Goal: Find specific page/section: Find specific page/section

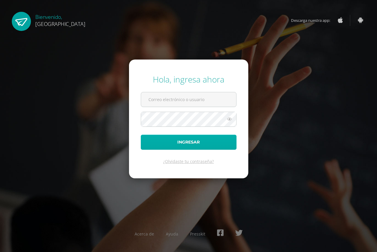
type input "delianh@cig.edu.gt"
click at [181, 143] on button "Ingresar" at bounding box center [189, 141] width 96 height 15
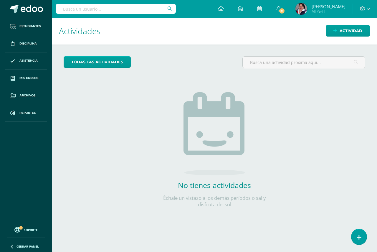
click at [64, 9] on input "text" at bounding box center [116, 9] width 120 height 10
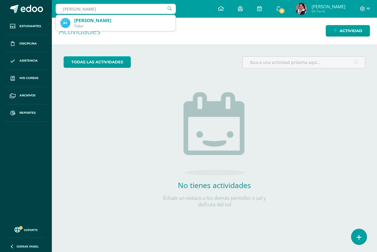
type input "alba saenz"
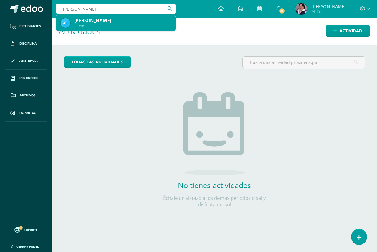
click at [102, 19] on div "Alba Marina Sáenz Beltetón" at bounding box center [122, 20] width 97 height 6
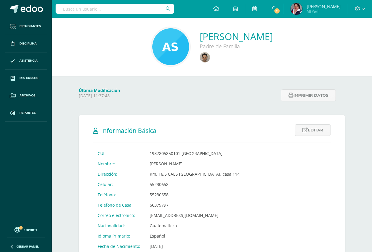
click at [71, 8] on input "text" at bounding box center [115, 9] width 119 height 10
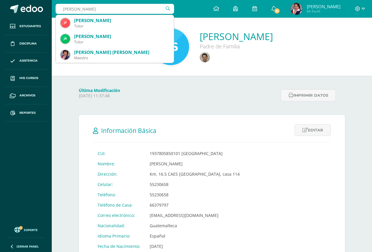
type input "[PERSON_NAME]"
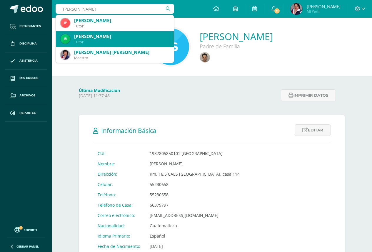
click at [104, 35] on div "Jessica Sofía Rodriguez Ortega" at bounding box center [121, 36] width 95 height 6
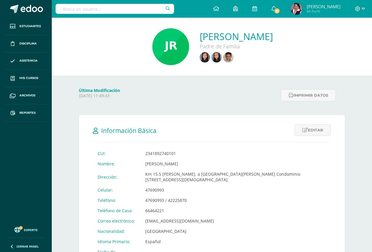
click at [66, 8] on input "text" at bounding box center [115, 9] width 119 height 10
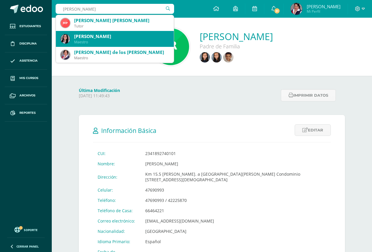
type input "martha hernan"
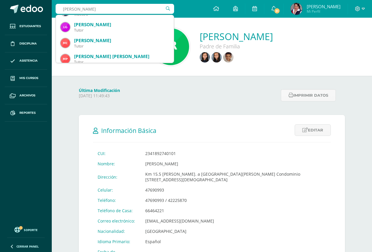
scroll to position [24, 0]
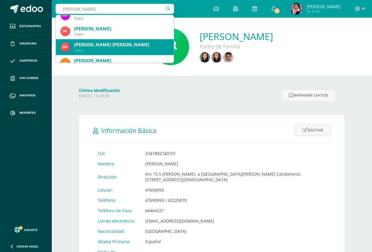
click at [99, 50] on div "Tutor" at bounding box center [121, 50] width 95 height 5
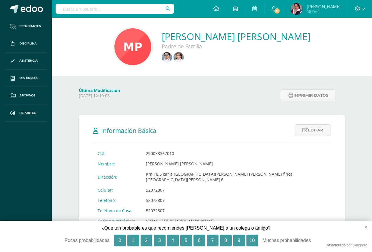
click at [63, 8] on input "text" at bounding box center [115, 9] width 119 height 10
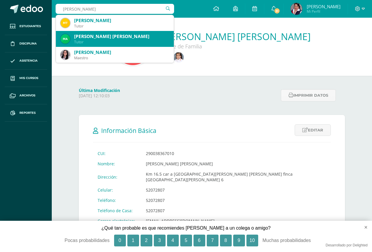
type input "maria josé gutierr"
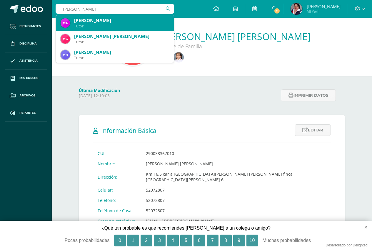
click at [95, 23] on div "Maria Jose Antillón de Gutierrez" at bounding box center [121, 20] width 95 height 6
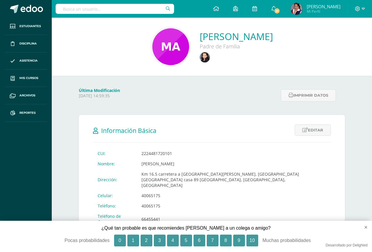
click at [68, 8] on input "text" at bounding box center [115, 9] width 119 height 10
type input "[PERSON_NAME]"
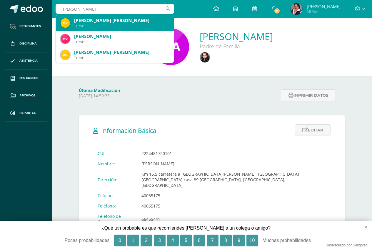
click at [109, 22] on div "[PERSON_NAME] [PERSON_NAME]" at bounding box center [121, 20] width 95 height 6
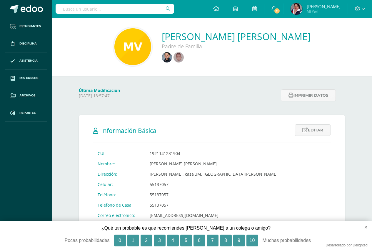
click at [71, 10] on input "text" at bounding box center [115, 9] width 119 height 10
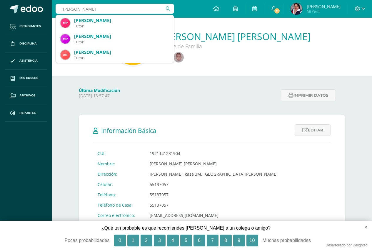
type input "martha hernández"
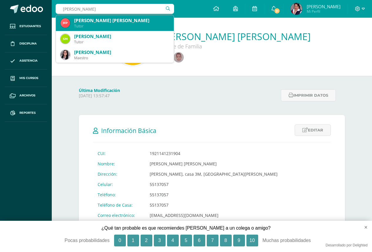
click at [98, 22] on div "Marta Alicia Hernández Pivaral de Ochoa" at bounding box center [121, 20] width 95 height 6
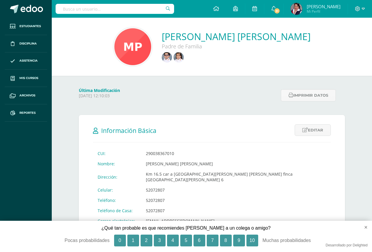
click at [64, 11] on input "text" at bounding box center [115, 9] width 119 height 10
type input "alejandra vargas"
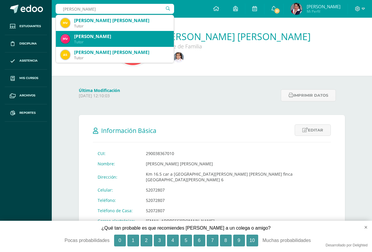
click at [107, 39] on div "Manuela Alejandra Vargas Franco" at bounding box center [121, 36] width 95 height 6
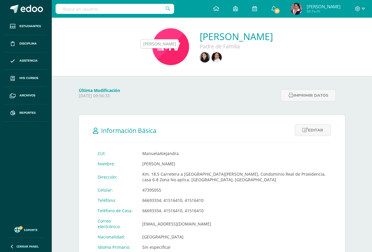
click at [200, 57] on img at bounding box center [205, 57] width 10 height 10
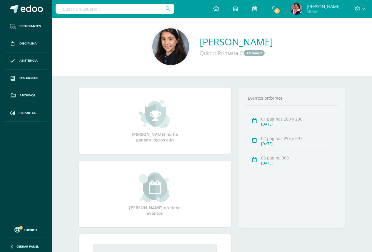
click at [102, 11] on input "text" at bounding box center [115, 9] width 119 height 10
type input "adriana montenegro"
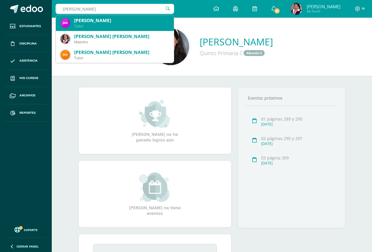
click at [89, 24] on div "Tutor" at bounding box center [121, 26] width 95 height 5
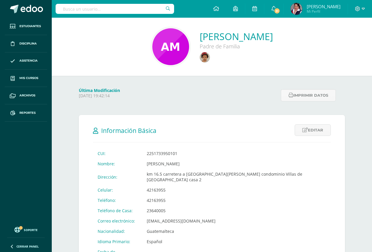
click at [64, 7] on input "text" at bounding box center [115, 9] width 119 height 10
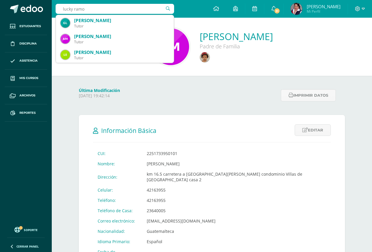
type input "lucky ramos"
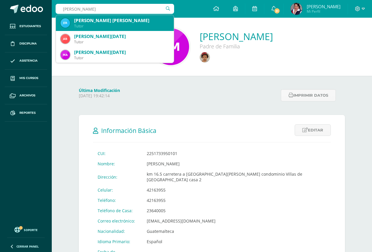
click at [93, 21] on div "Eneyda Lucrecia Ramós Machan De García" at bounding box center [121, 20] width 95 height 6
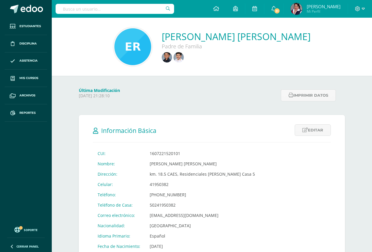
click at [60, 9] on input "text" at bounding box center [115, 9] width 119 height 10
type input "[PERSON_NAME]"
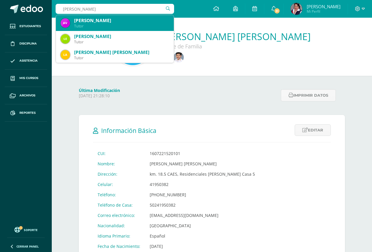
click at [99, 24] on div "Tutor" at bounding box center [121, 26] width 95 height 5
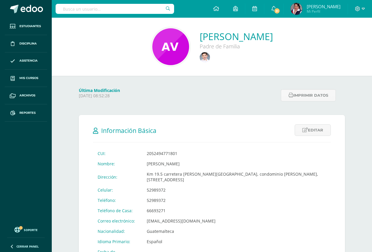
click at [61, 8] on input "text" at bounding box center [115, 9] width 119 height 10
type input "dunia yanez"
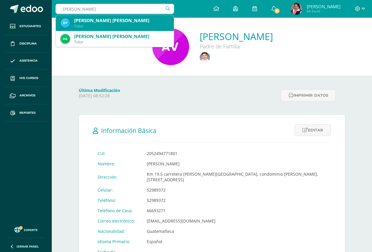
click at [93, 23] on div "Dunia Aracely Yanes Diaz Reyes" at bounding box center [121, 20] width 95 height 6
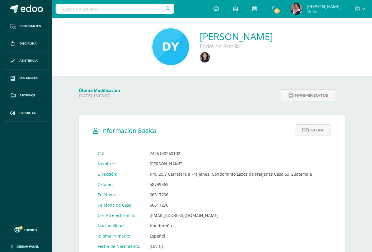
drag, startPoint x: 64, startPoint y: 7, endPoint x: 66, endPoint y: 19, distance: 12.5
click at [64, 7] on input "text" at bounding box center [115, 9] width 119 height 10
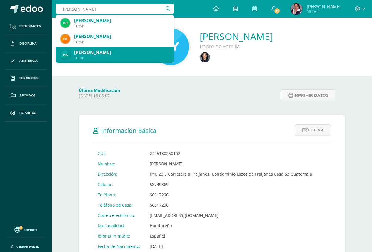
type input "inés zepeda"
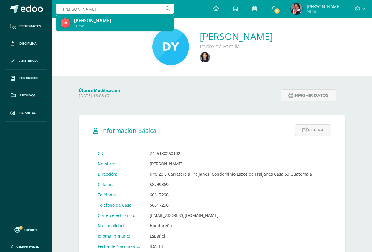
click at [108, 24] on div "Tutor" at bounding box center [121, 26] width 95 height 5
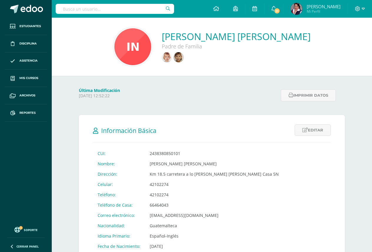
click at [62, 7] on input "text" at bounding box center [115, 9] width 119 height 10
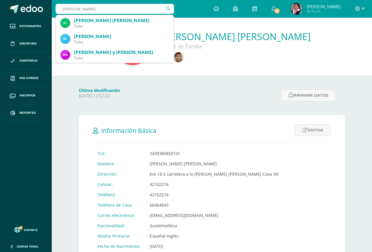
type input "karen de ordoñez"
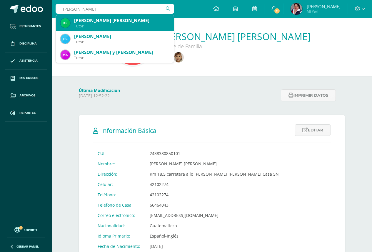
click at [98, 22] on div "Karen María Lanuza Pivaral Ordoñez" at bounding box center [121, 20] width 95 height 6
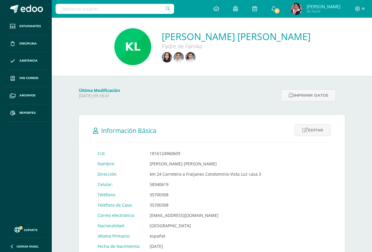
click at [69, 9] on input "text" at bounding box center [115, 9] width 119 height 10
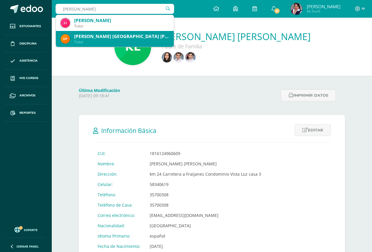
type input "lissi padilla"
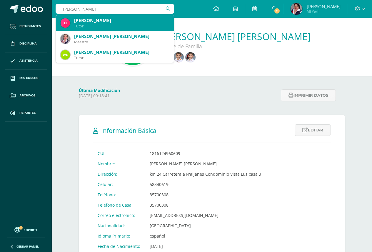
click at [92, 21] on div "Lisi Raquel Padilla Gonzalez" at bounding box center [121, 20] width 95 height 6
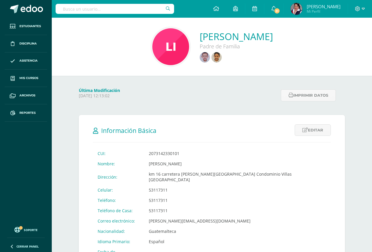
click at [67, 10] on input "text" at bounding box center [115, 9] width 119 height 10
type input "lucky de morales"
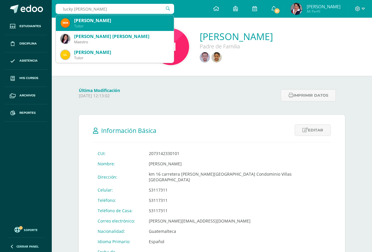
click at [95, 21] on div "Mayra Lucrecia Morales Monterroso" at bounding box center [121, 20] width 95 height 6
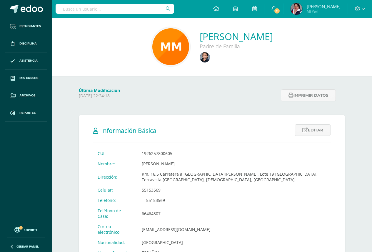
click at [64, 8] on input "text" at bounding box center [115, 9] width 119 height 10
type input "luisa larios"
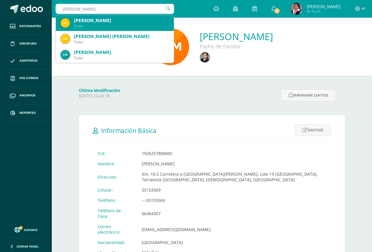
click at [114, 18] on div "Luisa Maria Larios Bardales" at bounding box center [121, 20] width 95 height 6
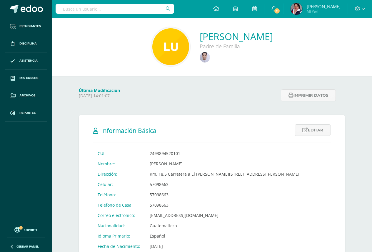
click at [59, 9] on input "text" at bounding box center [115, 9] width 119 height 10
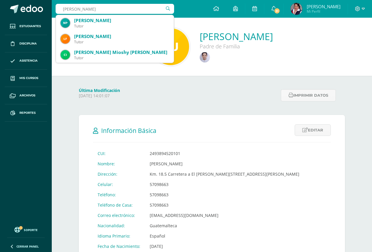
type input "[PERSON_NAME]"
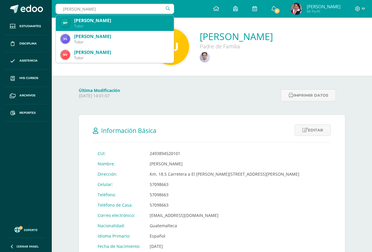
click at [94, 23] on div "[PERSON_NAME]" at bounding box center [121, 20] width 95 height 6
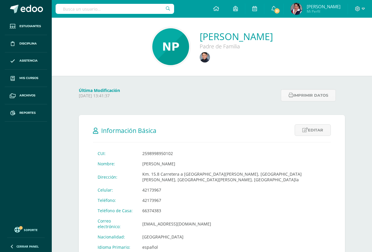
click at [62, 10] on input "text" at bounding box center [115, 9] width 119 height 10
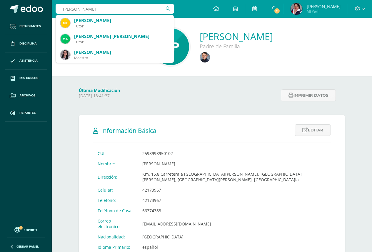
type input "[PERSON_NAME]"
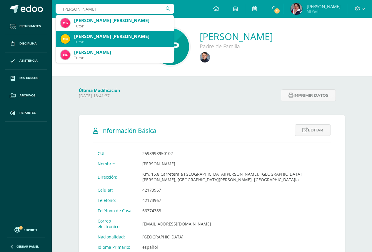
click at [104, 38] on div "[PERSON_NAME] [PERSON_NAME]" at bounding box center [121, 36] width 95 height 6
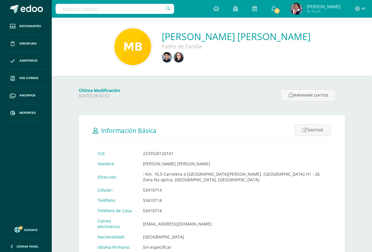
click at [63, 6] on input "text" at bounding box center [115, 9] width 119 height 10
type input "adria"
